Goal: Task Accomplishment & Management: Manage account settings

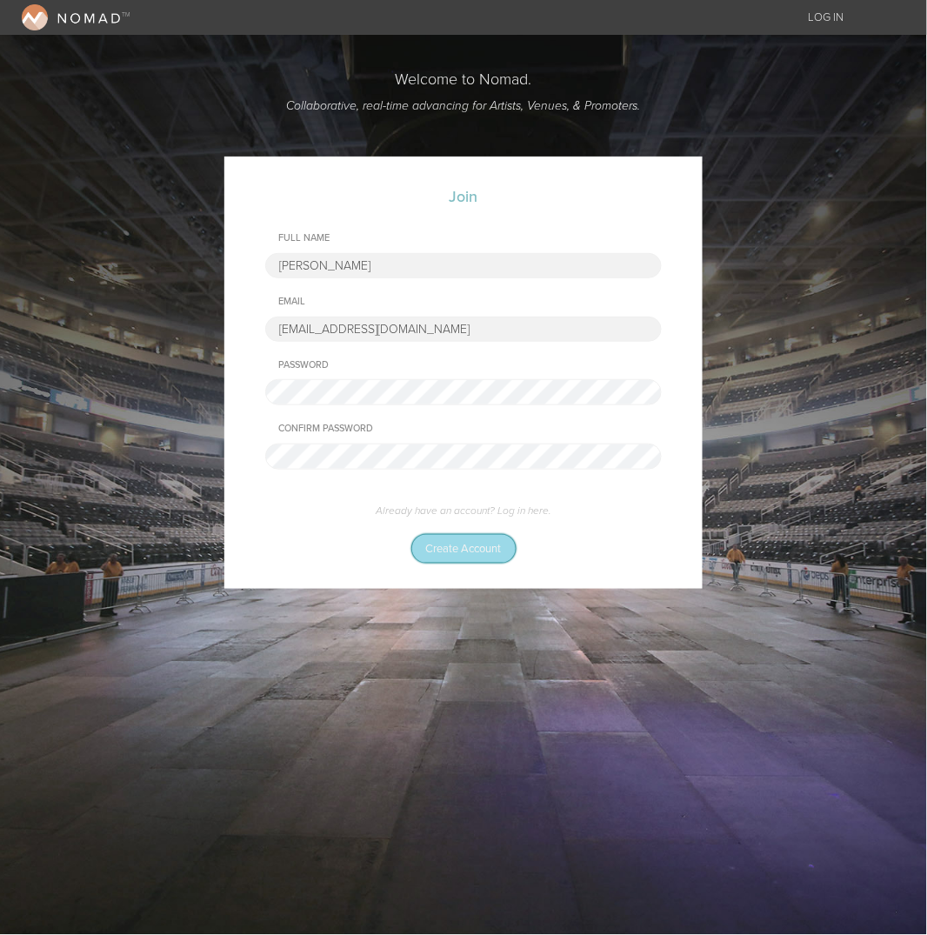
click at [489, 549] on button "Create Account" at bounding box center [464, 549] width 104 height 28
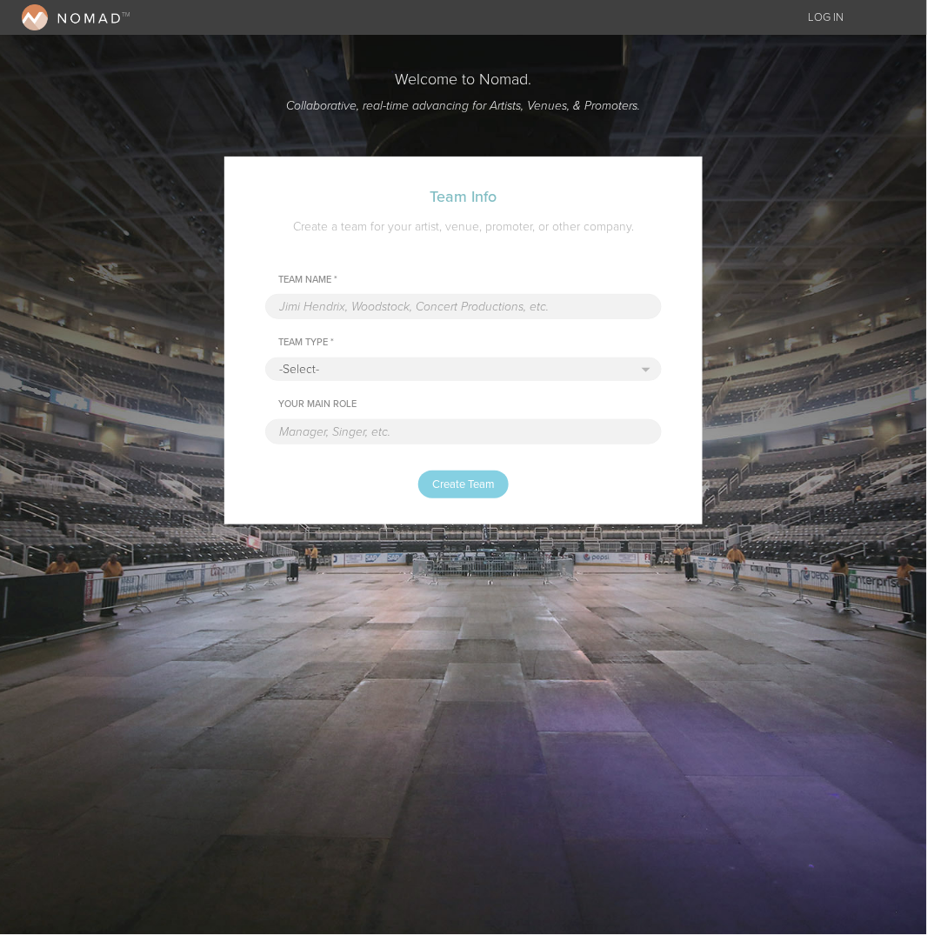
click at [365, 318] on input "text" at bounding box center [463, 306] width 397 height 25
click at [391, 264] on div "Team Info Create a team for your artist, venue, promoter, or other company." at bounding box center [463, 230] width 407 height 87
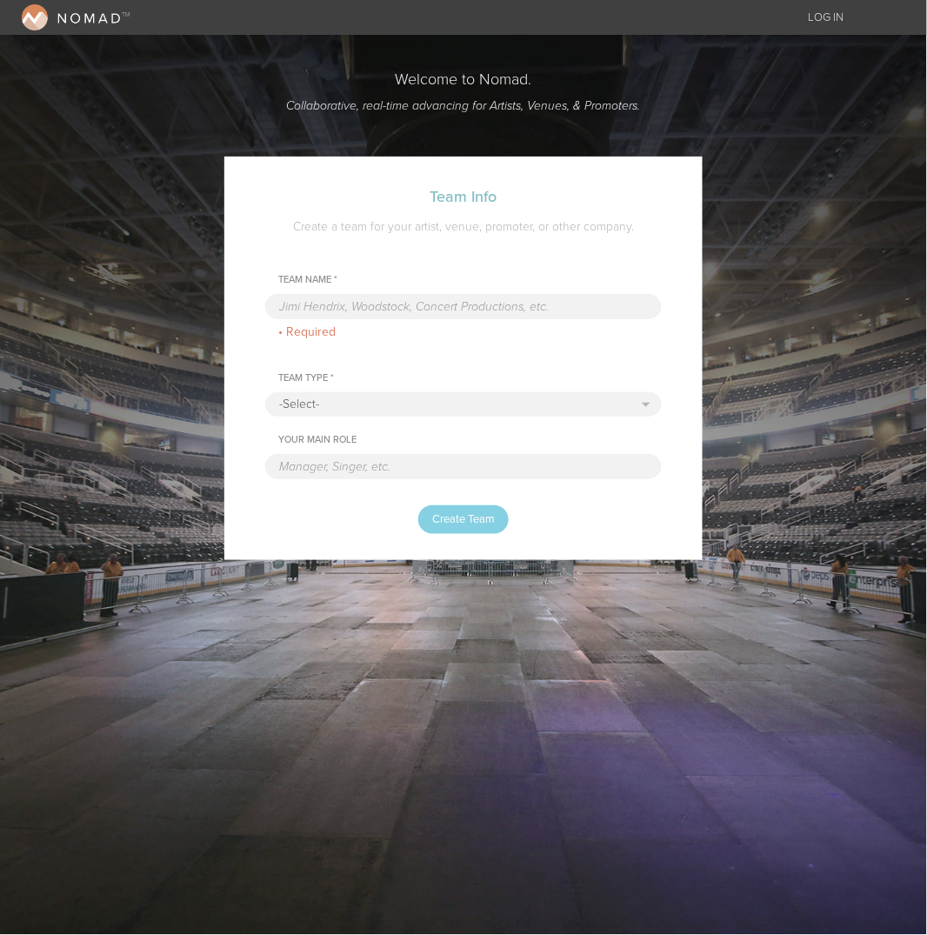
click at [407, 308] on input "text" at bounding box center [463, 306] width 397 height 25
click at [401, 274] on div "Team Name *" at bounding box center [470, 280] width 384 height 12
click at [389, 412] on select "-Select- Artist Venue Promoter Media" at bounding box center [463, 404] width 395 height 23
select select "Promoter"
click at [266, 394] on select "-Select- Artist Venue Promoter Media" at bounding box center [463, 404] width 395 height 23
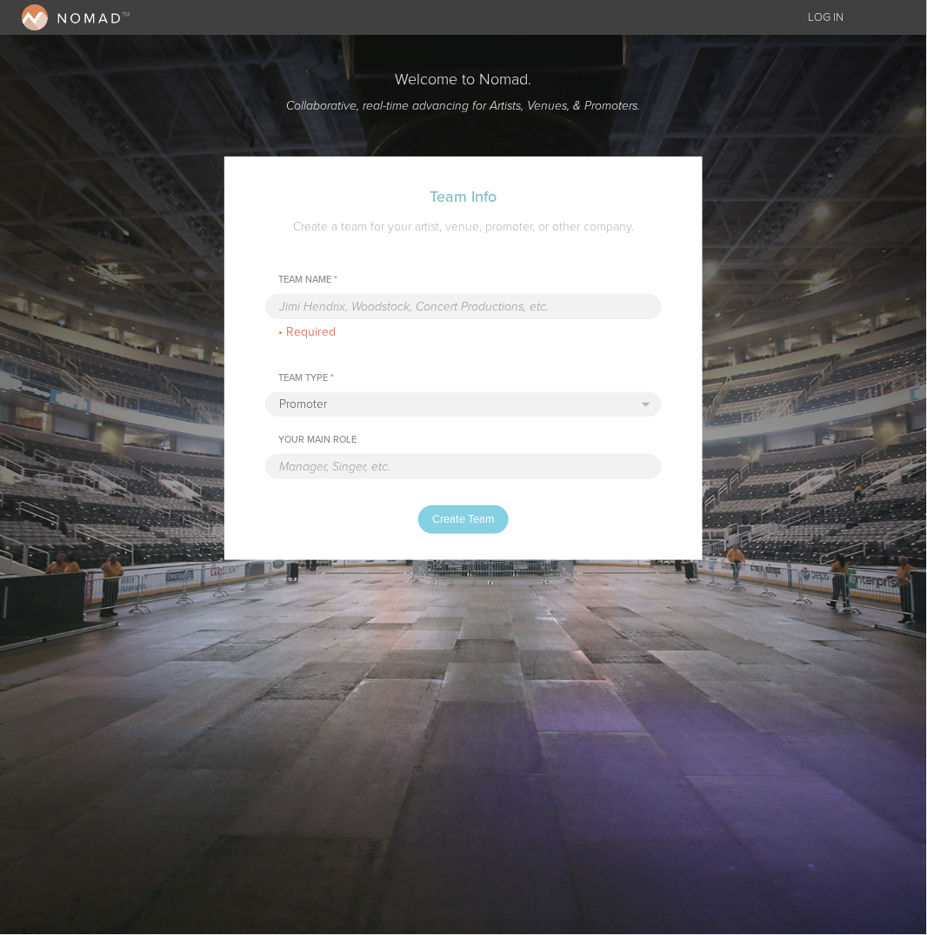
click at [390, 466] on input "text" at bounding box center [463, 466] width 397 height 25
type input "Talent Buyer"
click at [455, 301] on input "text" at bounding box center [463, 306] width 397 height 25
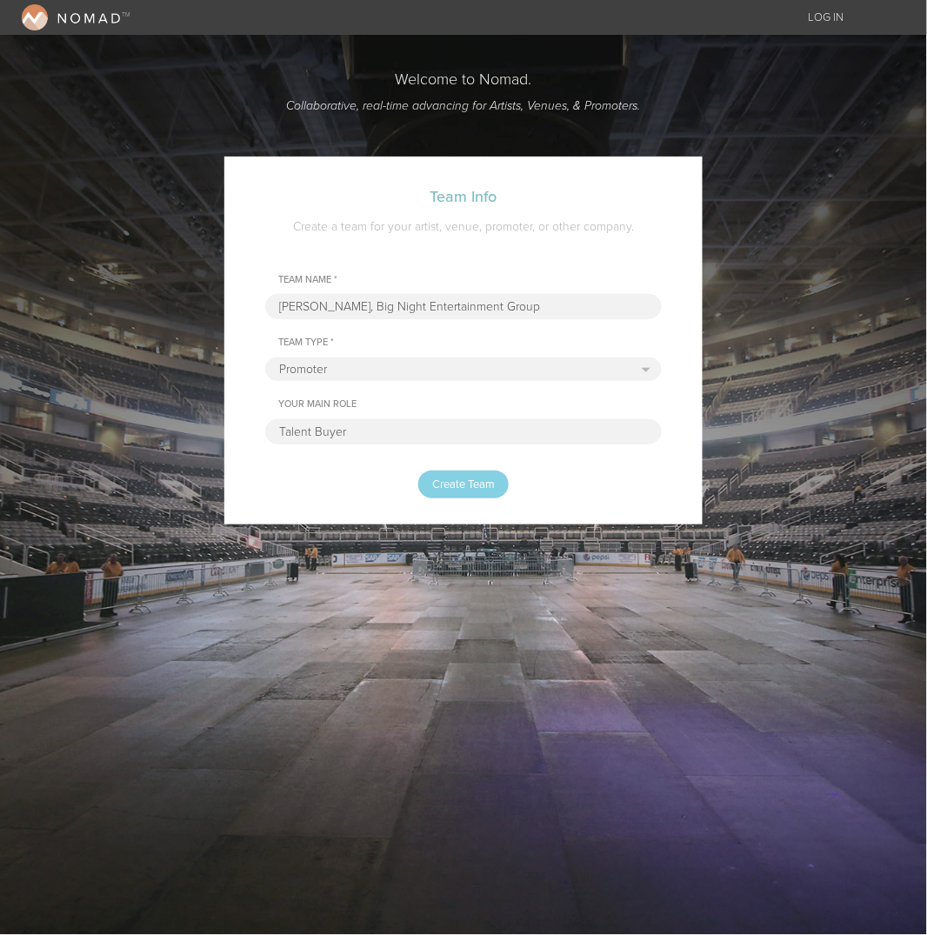
type input "TJ McCloy, Big Night Entertainment Group"
click at [445, 368] on select "-Select- Artist Venue Promoter Media" at bounding box center [463, 369] width 395 height 23
click at [266, 359] on select "-Select- Artist Venue Promoter Media" at bounding box center [463, 369] width 395 height 23
click at [473, 497] on button "Create Team" at bounding box center [463, 485] width 90 height 28
select select
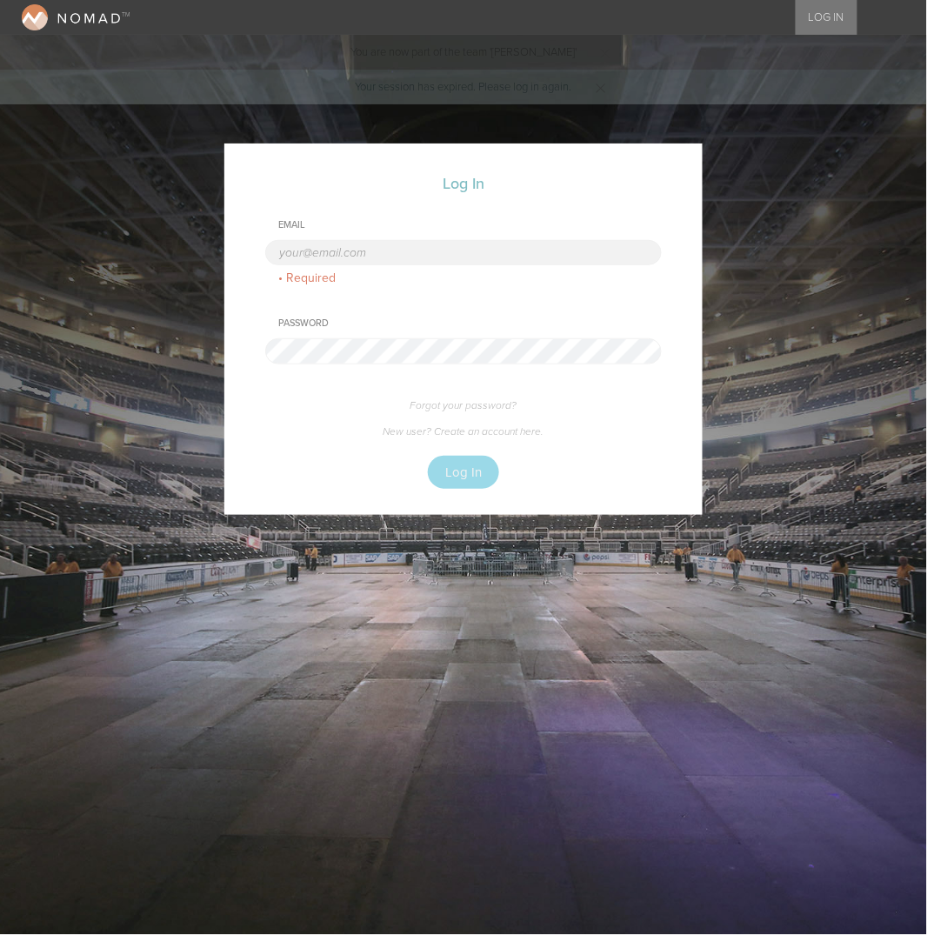
type input "[EMAIL_ADDRESS][DOMAIN_NAME]"
click at [452, 456] on button "Log In" at bounding box center [463, 473] width 71 height 34
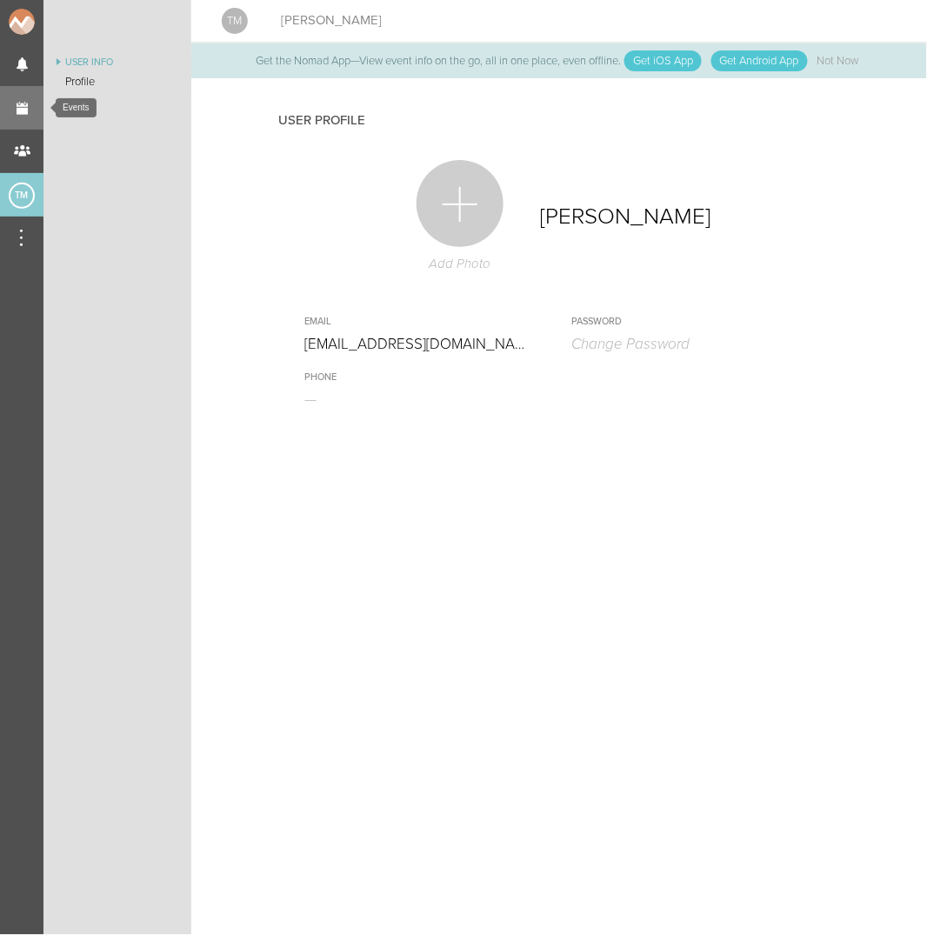
click at [28, 108] on link "Events" at bounding box center [21, 107] width 43 height 43
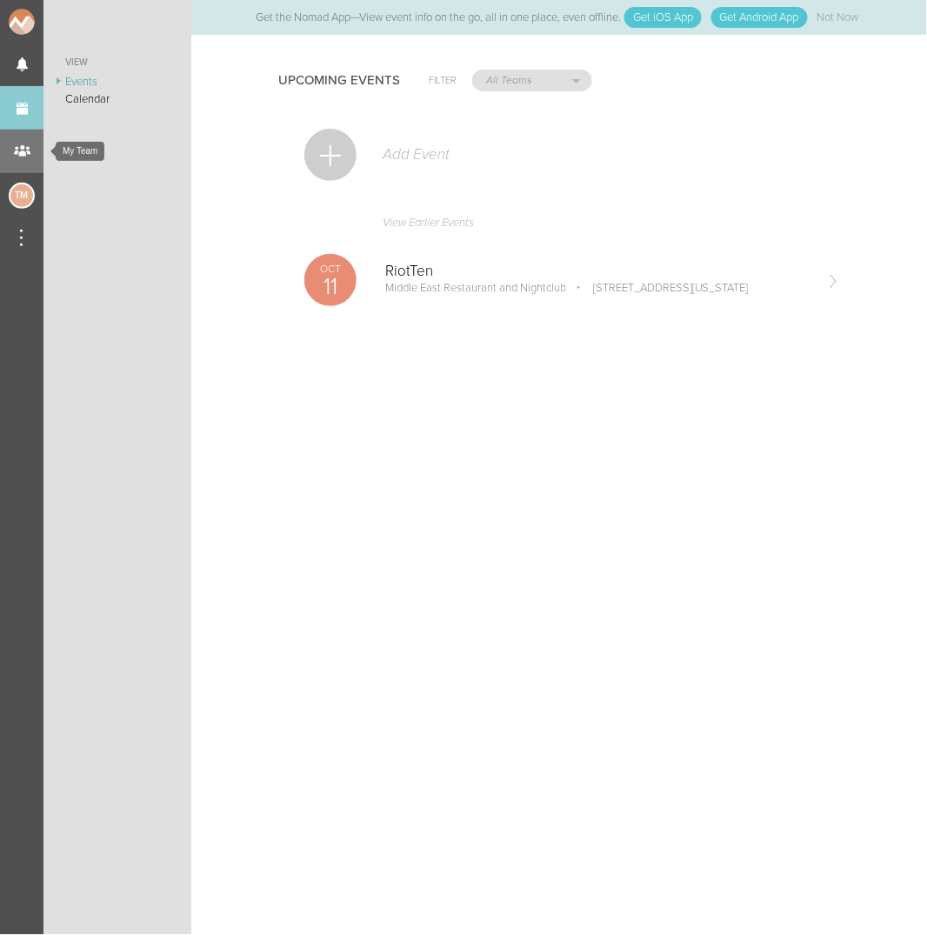
click at [24, 154] on div "My Team" at bounding box center [21, 151] width 43 height 43
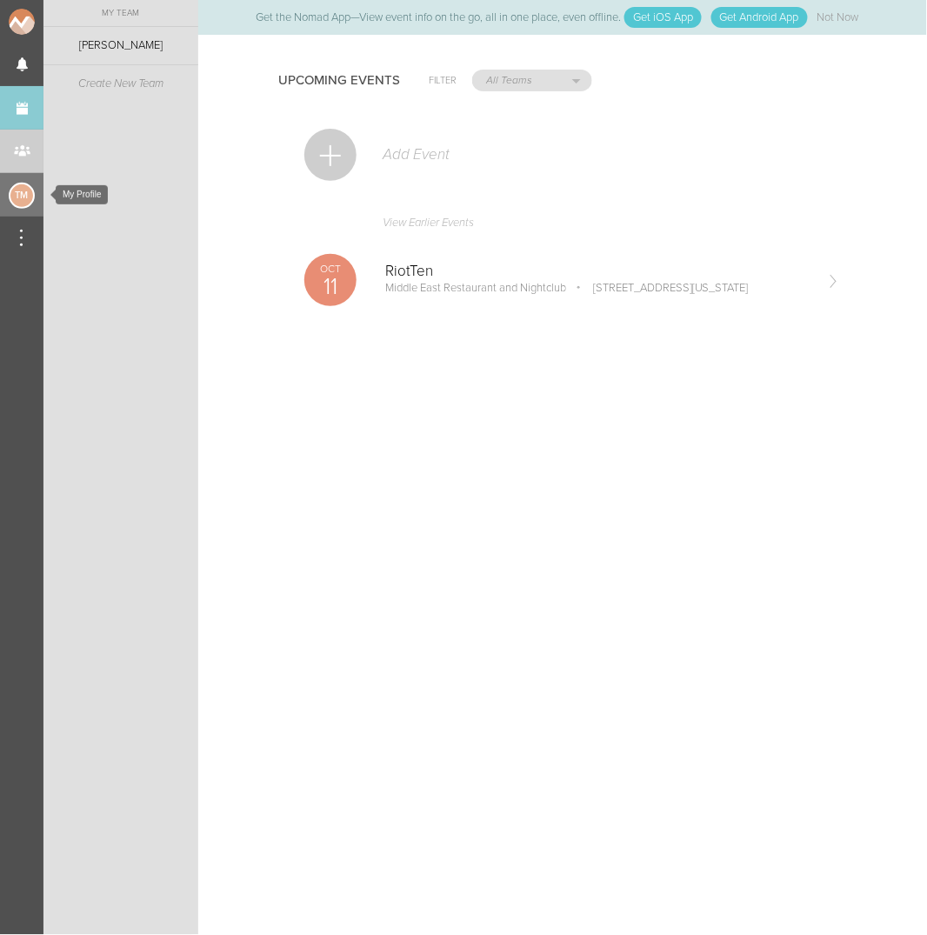
click at [26, 191] on div "TM" at bounding box center [22, 196] width 26 height 26
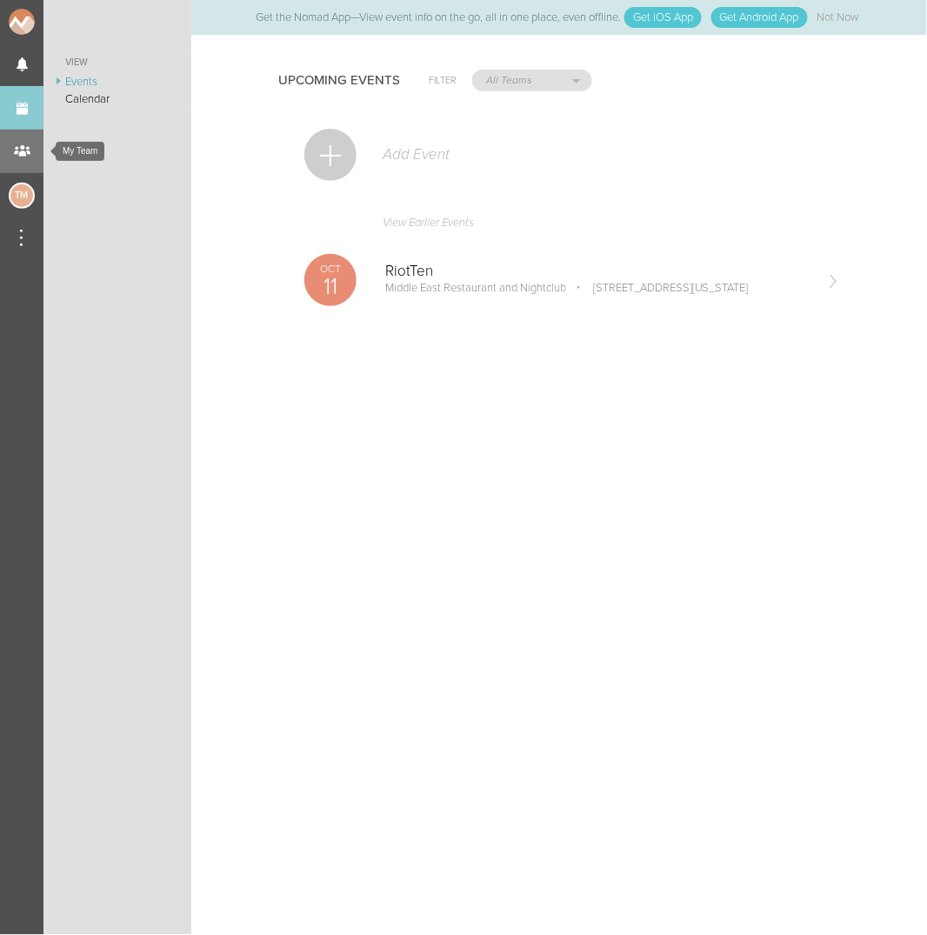
click at [25, 151] on div "My Team" at bounding box center [21, 151] width 43 height 43
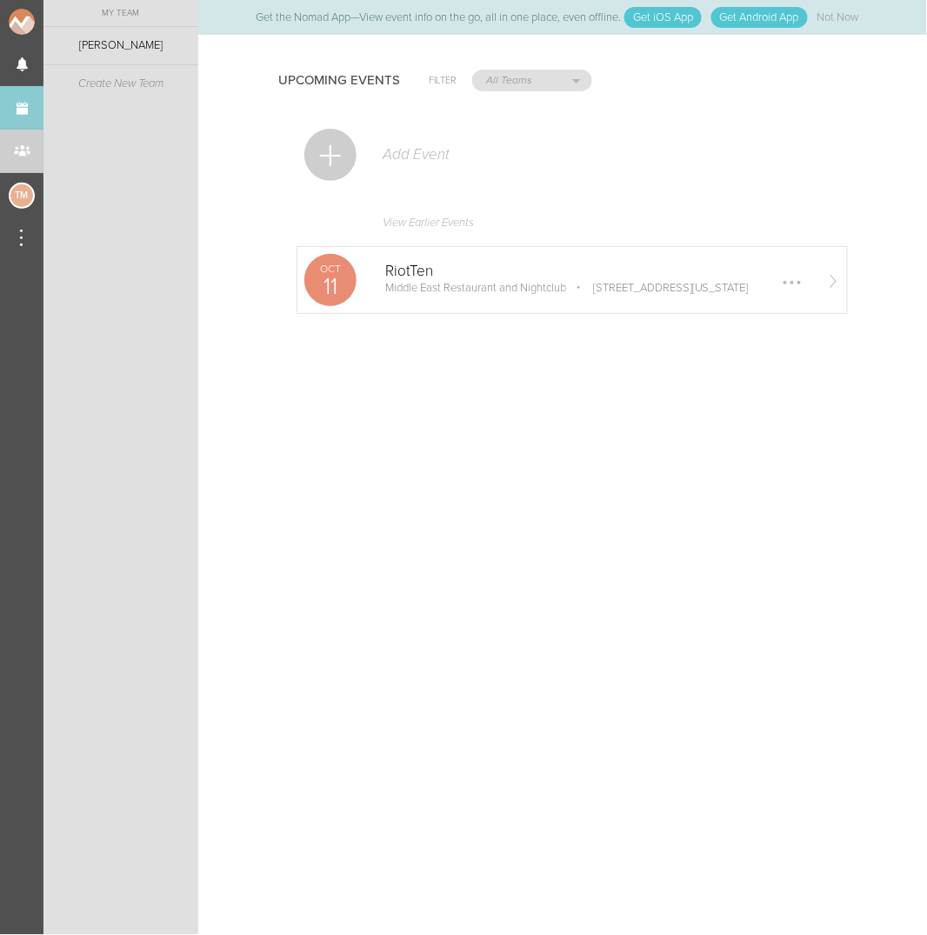
click at [429, 282] on p "Middle East Restaurant and Nightclub" at bounding box center [475, 288] width 181 height 14
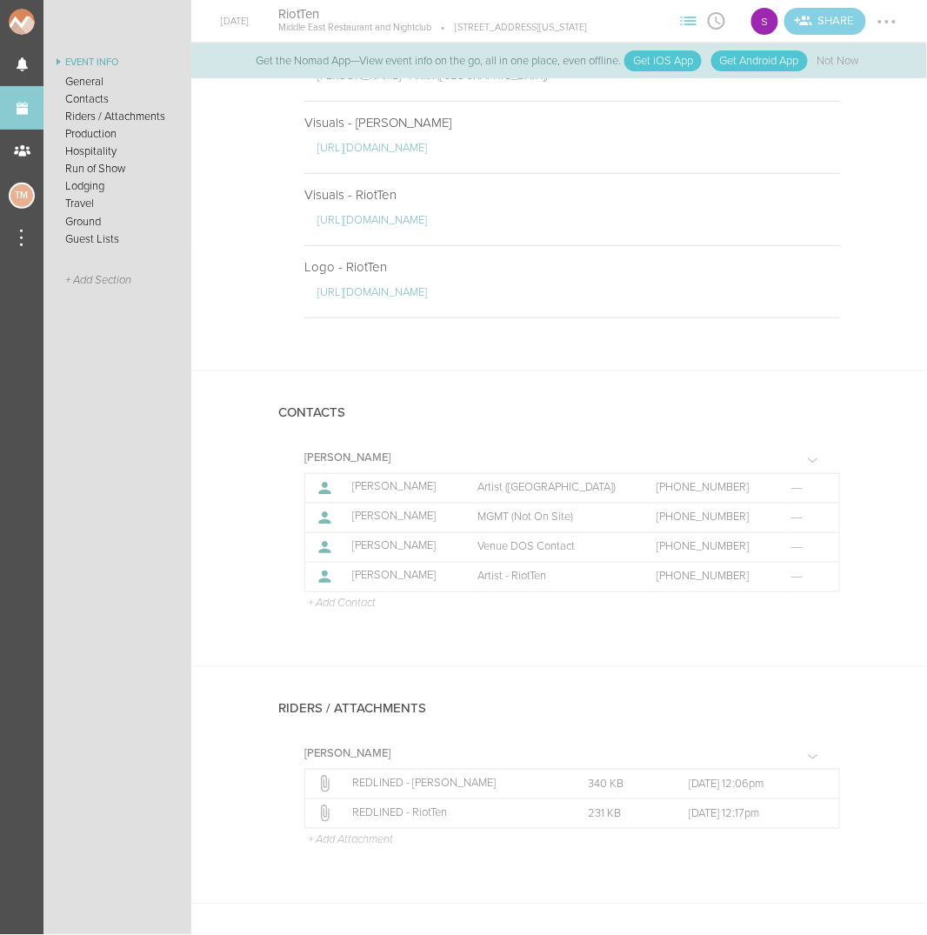
scroll to position [325, 0]
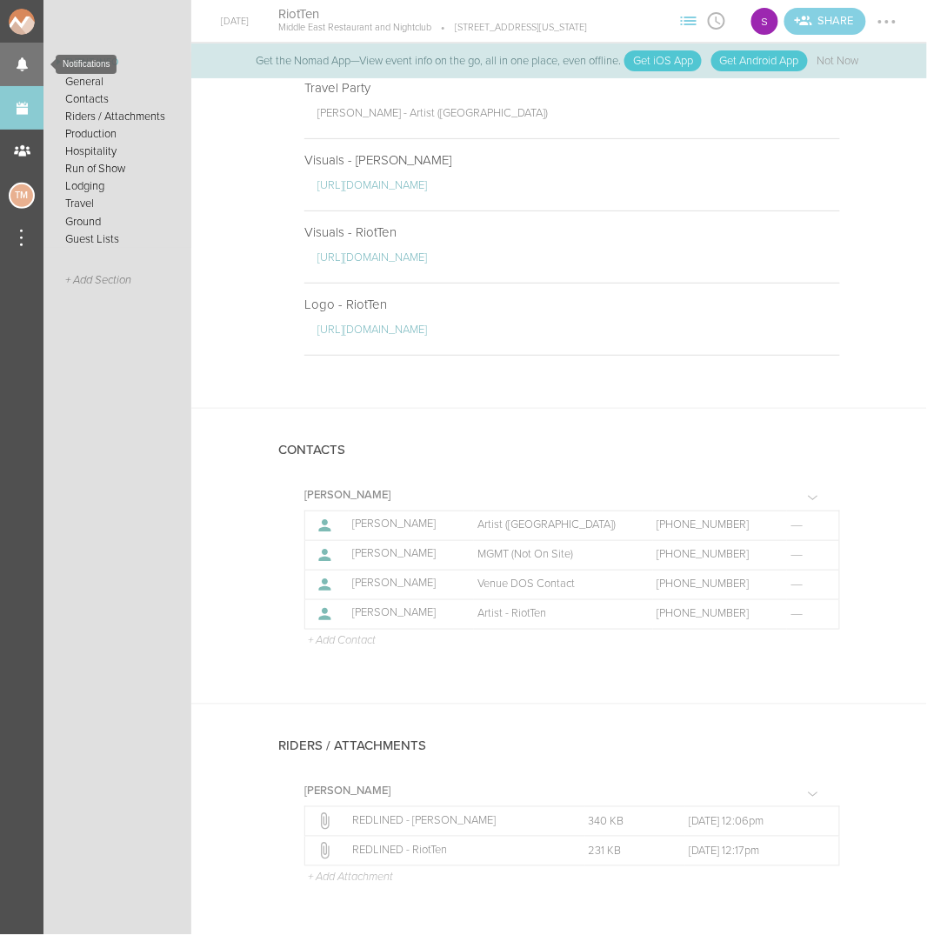
click at [18, 61] on link "Notifications 0" at bounding box center [21, 64] width 43 height 43
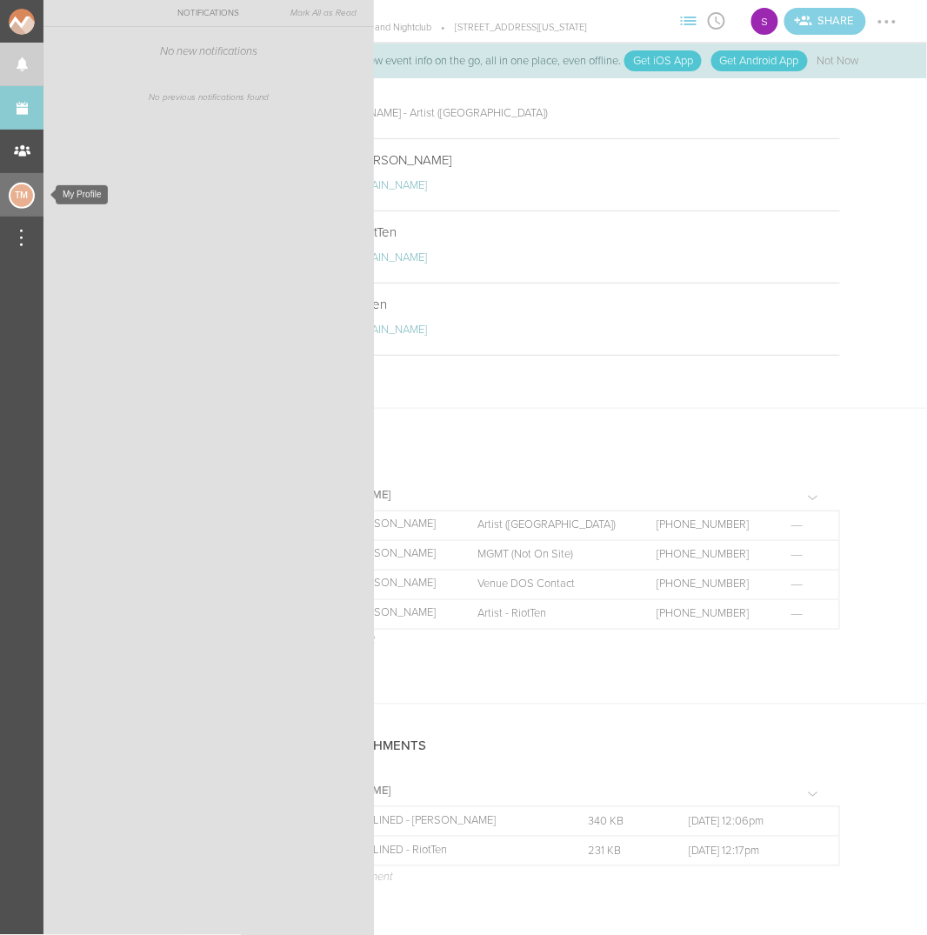
click at [24, 194] on div "TM" at bounding box center [22, 196] width 26 height 26
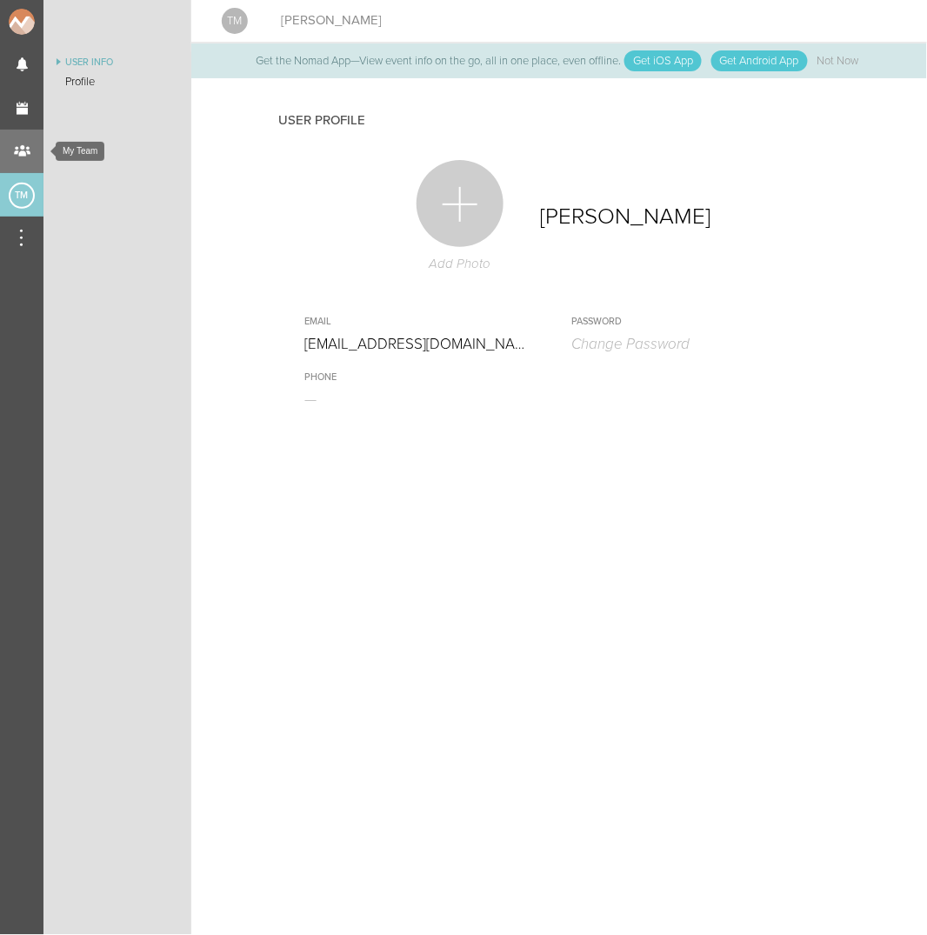
click at [24, 151] on div "My Team" at bounding box center [21, 151] width 43 height 43
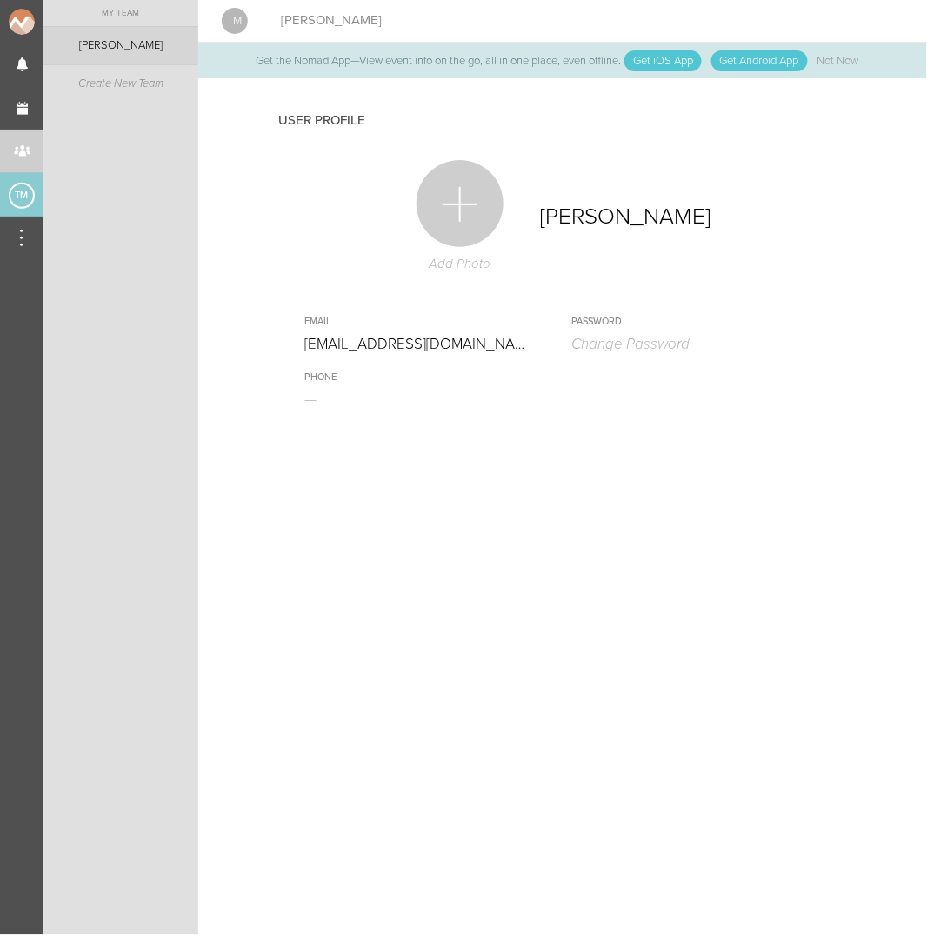
click at [134, 57] on link "[PERSON_NAME]" at bounding box center [120, 45] width 155 height 37
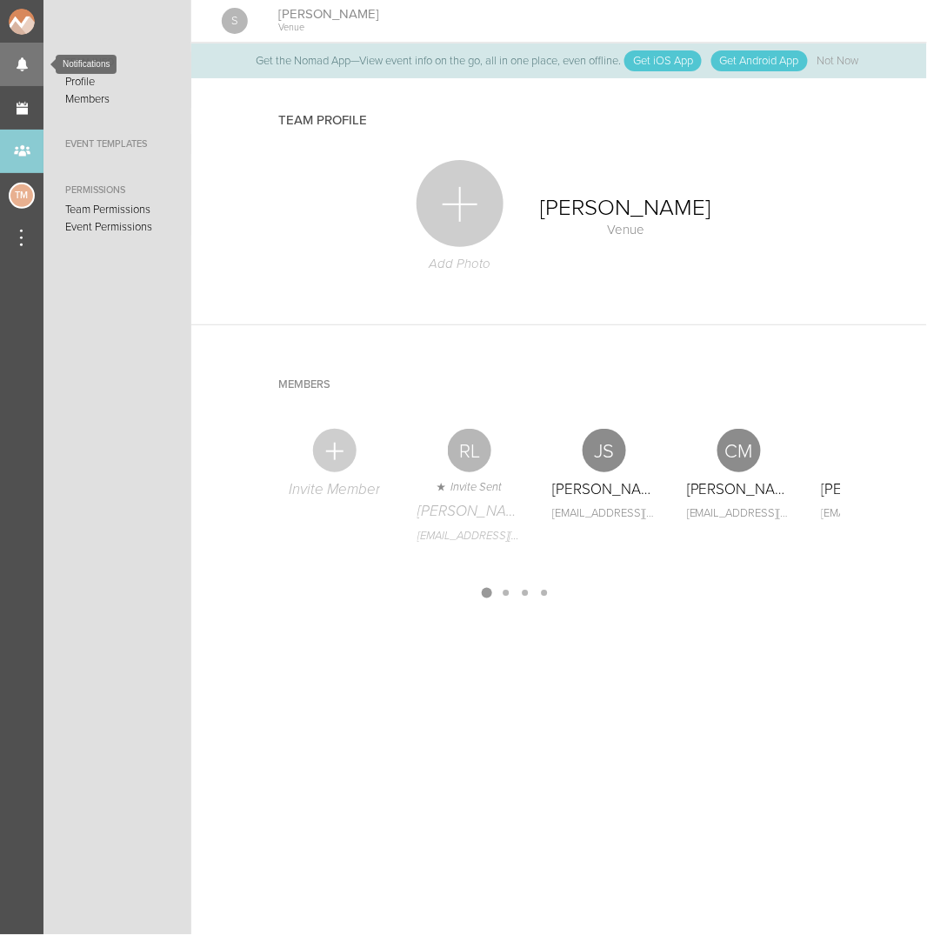
click at [27, 56] on link "Notifications 0" at bounding box center [21, 64] width 43 height 43
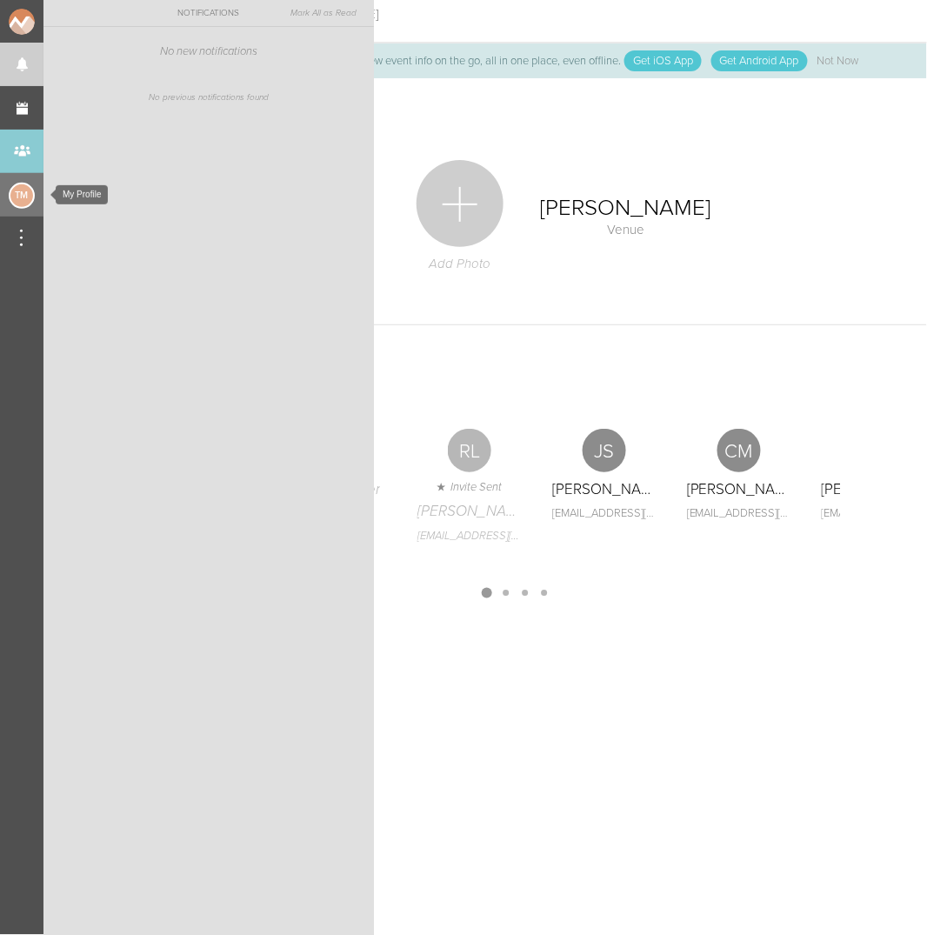
click at [19, 196] on div "TM" at bounding box center [22, 196] width 26 height 26
